Goal: Use online tool/utility: Utilize a website feature to perform a specific function

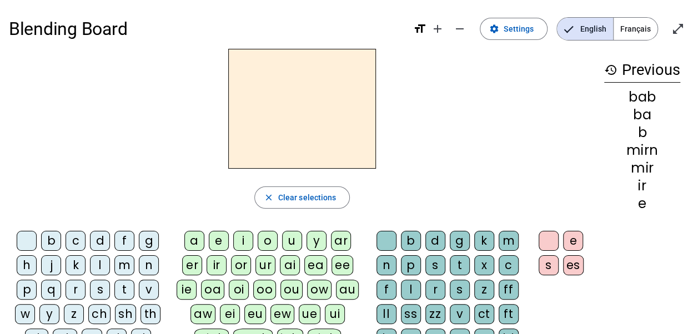
click at [123, 240] on div "f" at bounding box center [124, 241] width 20 height 20
click at [256, 314] on div "eu" at bounding box center [255, 314] width 22 height 20
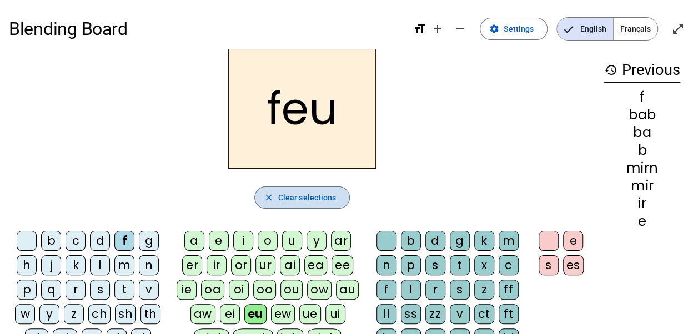
click at [325, 199] on span "Clear selections" at bounding box center [307, 197] width 58 height 13
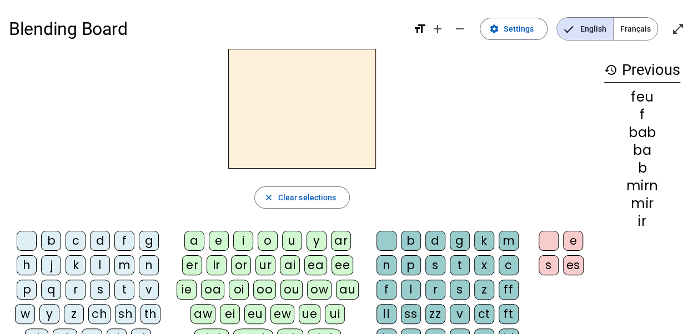
click at [31, 286] on div "p" at bounding box center [27, 290] width 20 height 20
click at [253, 311] on div "eu" at bounding box center [255, 314] width 22 height 20
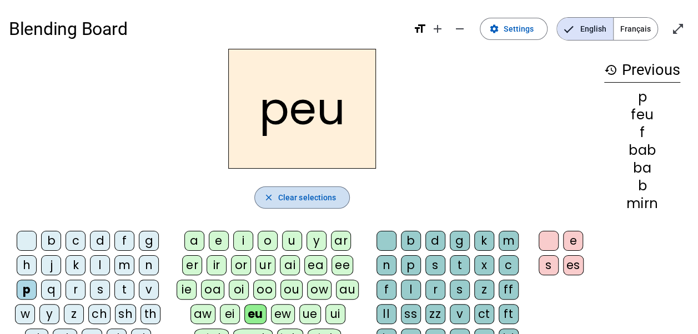
click at [303, 193] on span "Clear selections" at bounding box center [307, 197] width 58 height 13
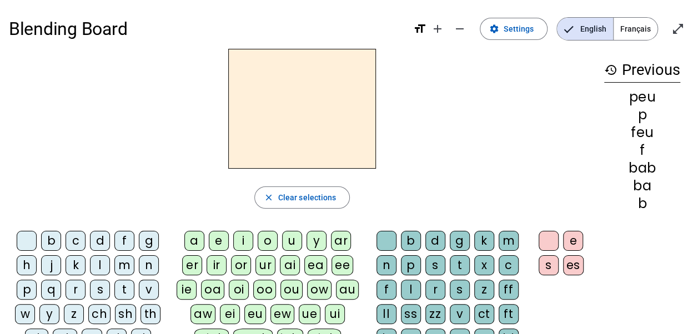
click at [52, 263] on div "j" at bounding box center [51, 266] width 20 height 20
click at [264, 313] on div "eu" at bounding box center [255, 314] width 22 height 20
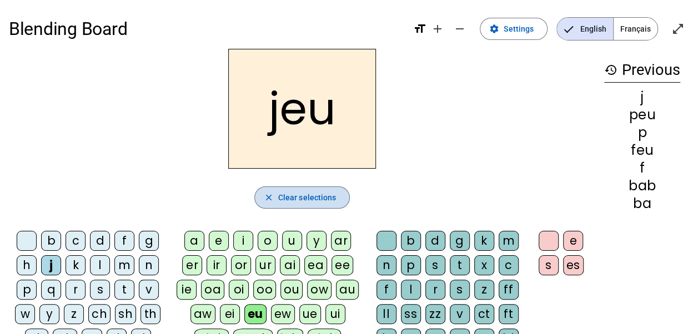
click at [302, 202] on span "Clear selections" at bounding box center [307, 197] width 58 height 13
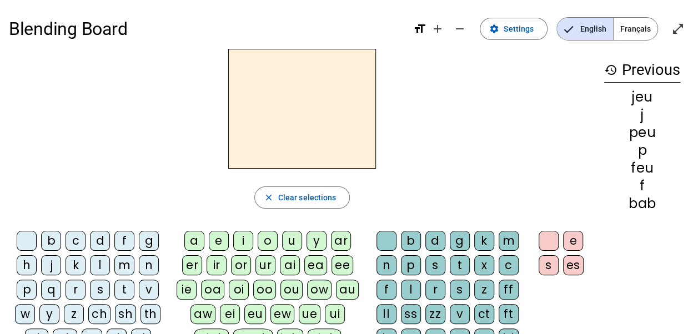
click at [46, 263] on div "j" at bounding box center [51, 266] width 20 height 20
click at [218, 239] on div "e" at bounding box center [219, 241] width 20 height 20
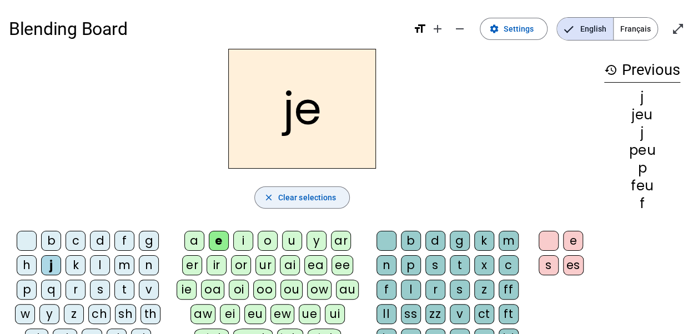
click at [279, 202] on span "Clear selections" at bounding box center [307, 197] width 58 height 13
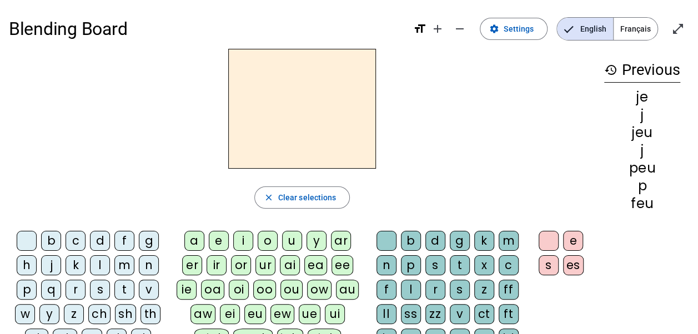
click at [97, 242] on div "d" at bounding box center [100, 241] width 20 height 20
click at [218, 238] on div "e" at bounding box center [219, 241] width 20 height 20
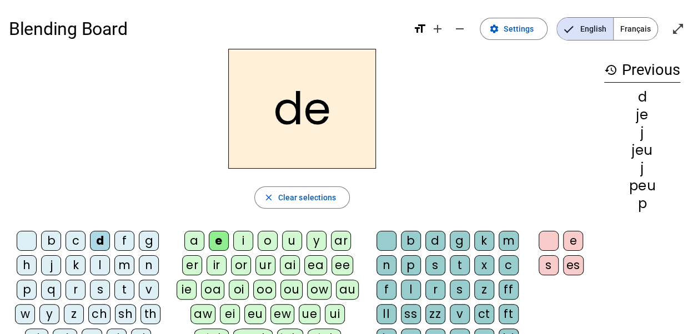
click at [269, 197] on mat-icon "close" at bounding box center [269, 198] width 10 height 10
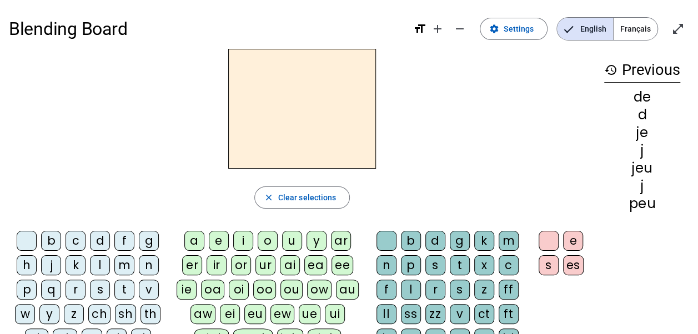
click at [148, 264] on div "n" at bounding box center [149, 266] width 20 height 20
click at [218, 236] on div "e" at bounding box center [219, 241] width 20 height 20
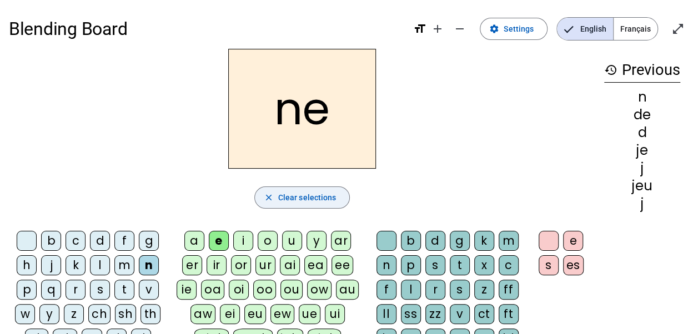
click at [270, 198] on mat-icon "close" at bounding box center [269, 198] width 10 height 10
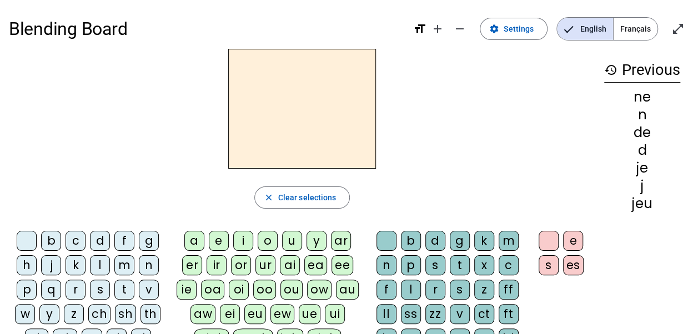
click at [99, 293] on div "s" at bounding box center [100, 290] width 20 height 20
click at [219, 241] on div "e" at bounding box center [219, 241] width 20 height 20
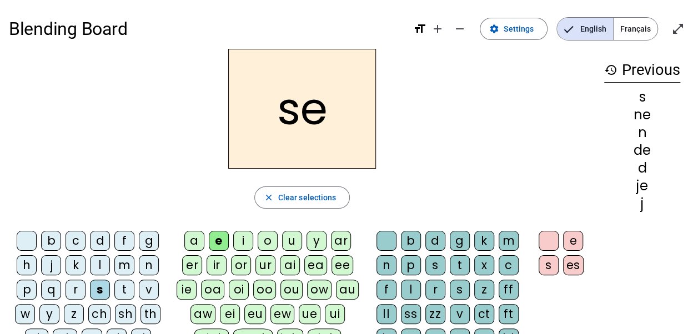
click at [412, 289] on div "l" at bounding box center [411, 290] width 20 height 20
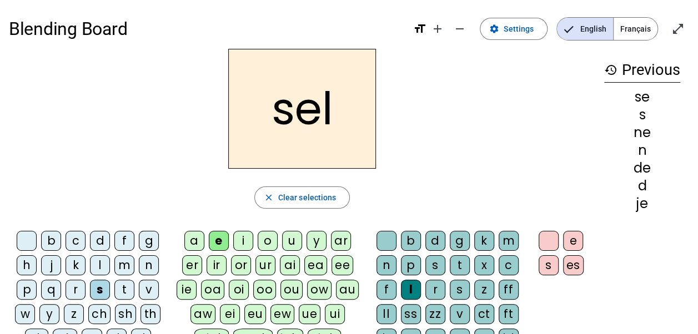
click at [270, 197] on mat-icon "close" at bounding box center [269, 198] width 10 height 10
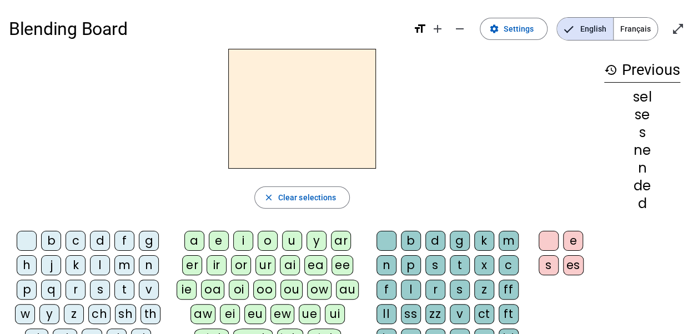
click at [118, 289] on div "t" at bounding box center [124, 290] width 20 height 20
click at [218, 241] on div "e" at bounding box center [219, 241] width 20 height 20
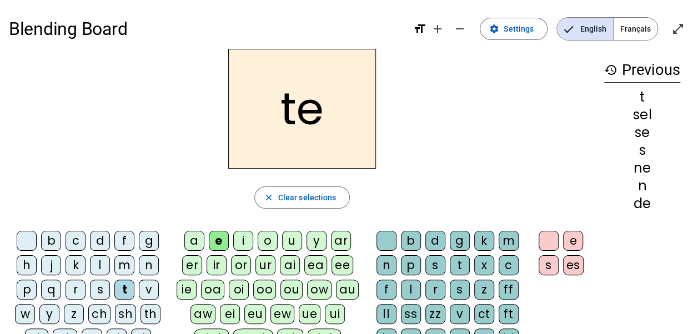
click at [410, 285] on div "l" at bounding box center [411, 290] width 20 height 20
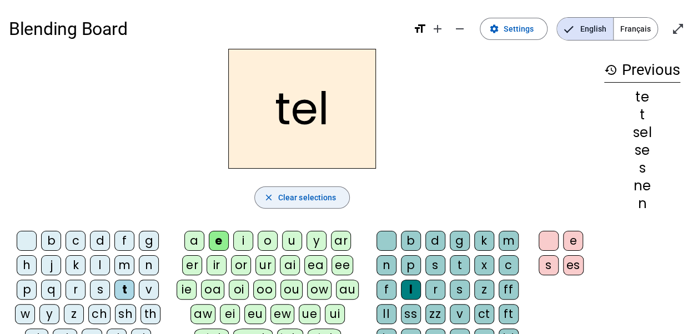
click at [270, 200] on mat-icon "close" at bounding box center [269, 198] width 10 height 10
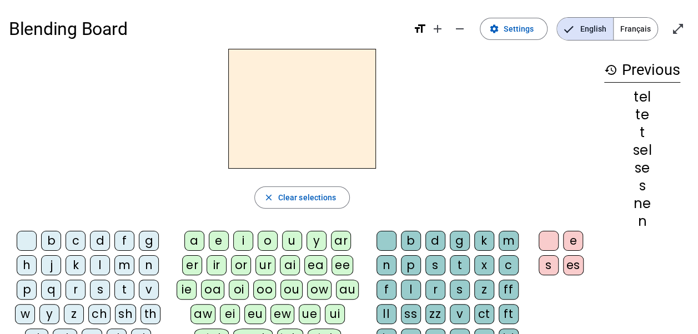
click at [52, 242] on div "b" at bounding box center [51, 241] width 20 height 20
click at [218, 236] on div "e" at bounding box center [219, 241] width 20 height 20
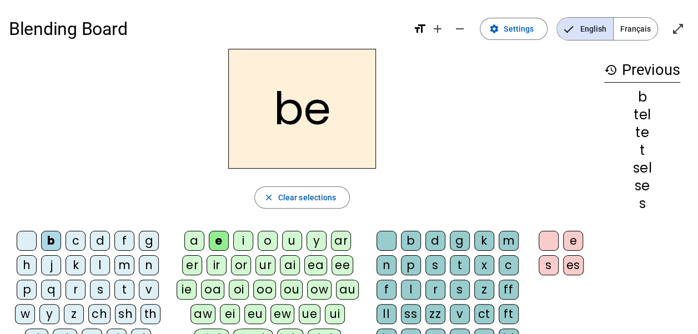
click at [407, 289] on div "l" at bounding box center [411, 290] width 20 height 20
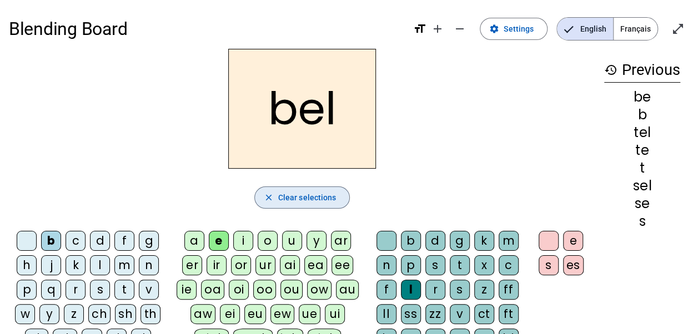
click at [266, 198] on mat-icon "close" at bounding box center [269, 198] width 10 height 10
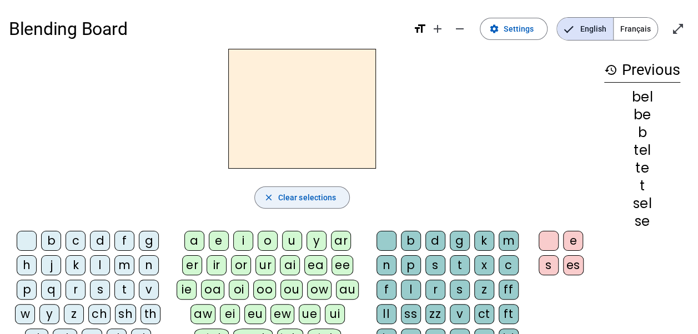
click at [49, 242] on div "b" at bounding box center [51, 241] width 20 height 20
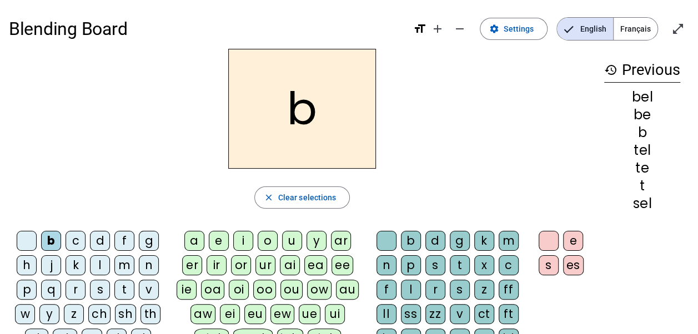
click at [195, 241] on div "a" at bounding box center [194, 241] width 20 height 20
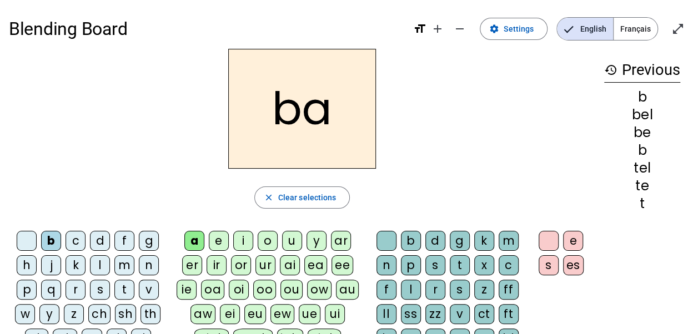
click at [411, 290] on div "l" at bounding box center [411, 290] width 20 height 20
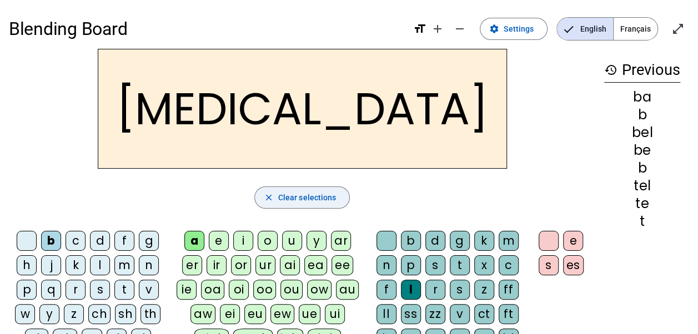
click at [270, 194] on mat-icon "close" at bounding box center [269, 198] width 10 height 10
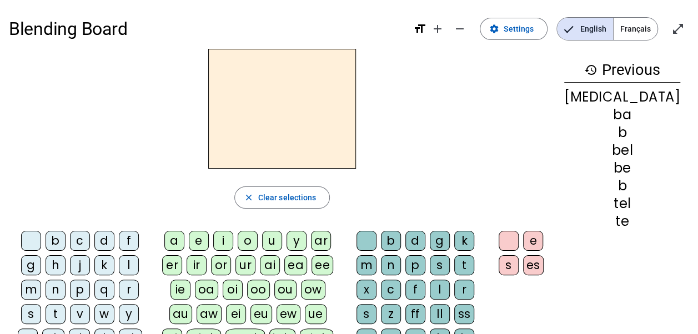
click at [54, 237] on div "b" at bounding box center [56, 241] width 20 height 20
click at [184, 239] on div "a" at bounding box center [174, 241] width 20 height 20
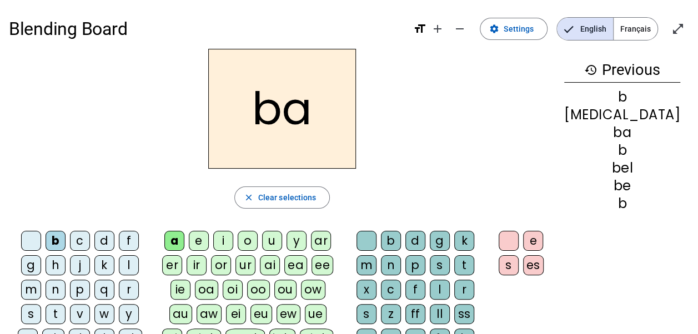
click at [401, 280] on div "c" at bounding box center [391, 290] width 20 height 20
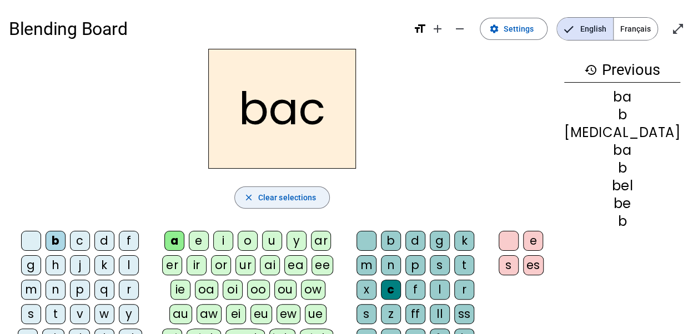
click at [254, 199] on mat-icon "close" at bounding box center [249, 198] width 10 height 10
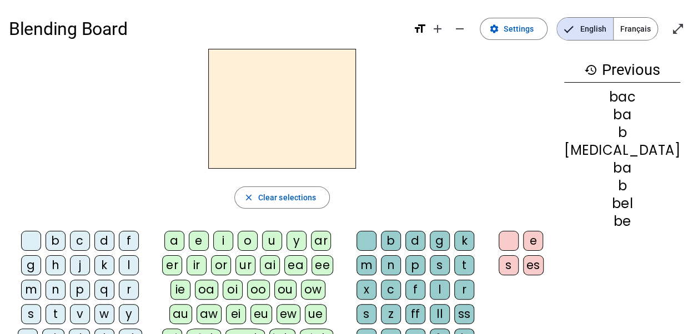
click at [50, 241] on div "b" at bounding box center [56, 241] width 20 height 20
click at [184, 242] on div "a" at bounding box center [174, 241] width 20 height 20
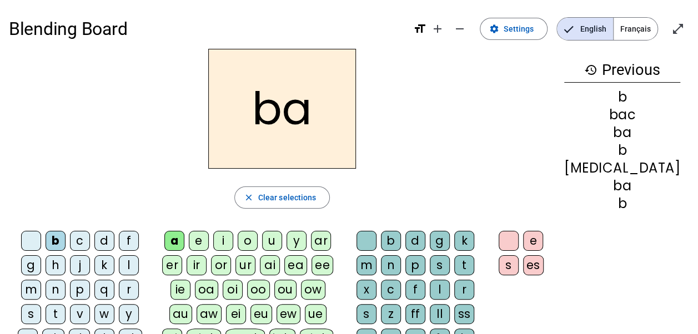
click at [454, 287] on div "r" at bounding box center [464, 290] width 20 height 20
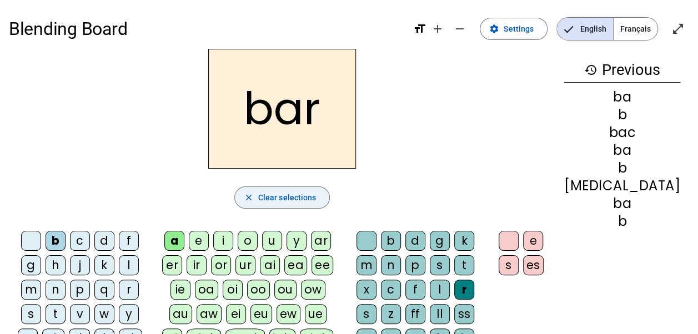
click at [254, 197] on mat-icon "close" at bounding box center [249, 198] width 10 height 10
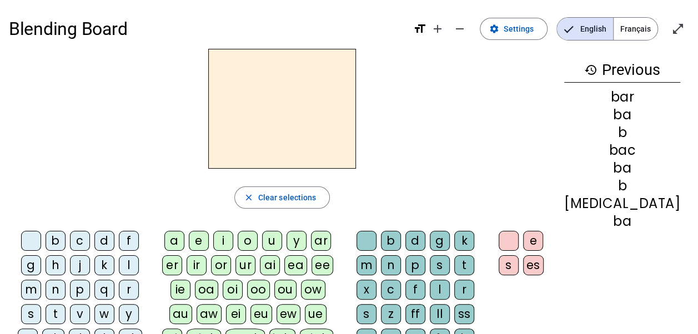
click at [70, 288] on div "p" at bounding box center [80, 290] width 20 height 20
click at [184, 241] on div "a" at bounding box center [174, 241] width 20 height 20
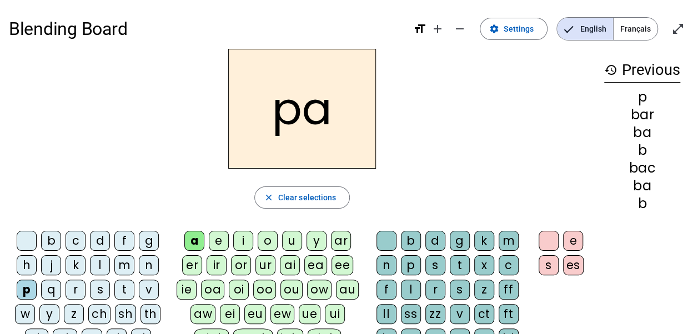
click at [433, 289] on div "r" at bounding box center [435, 290] width 20 height 20
